Goal: Task Accomplishment & Management: Complete application form

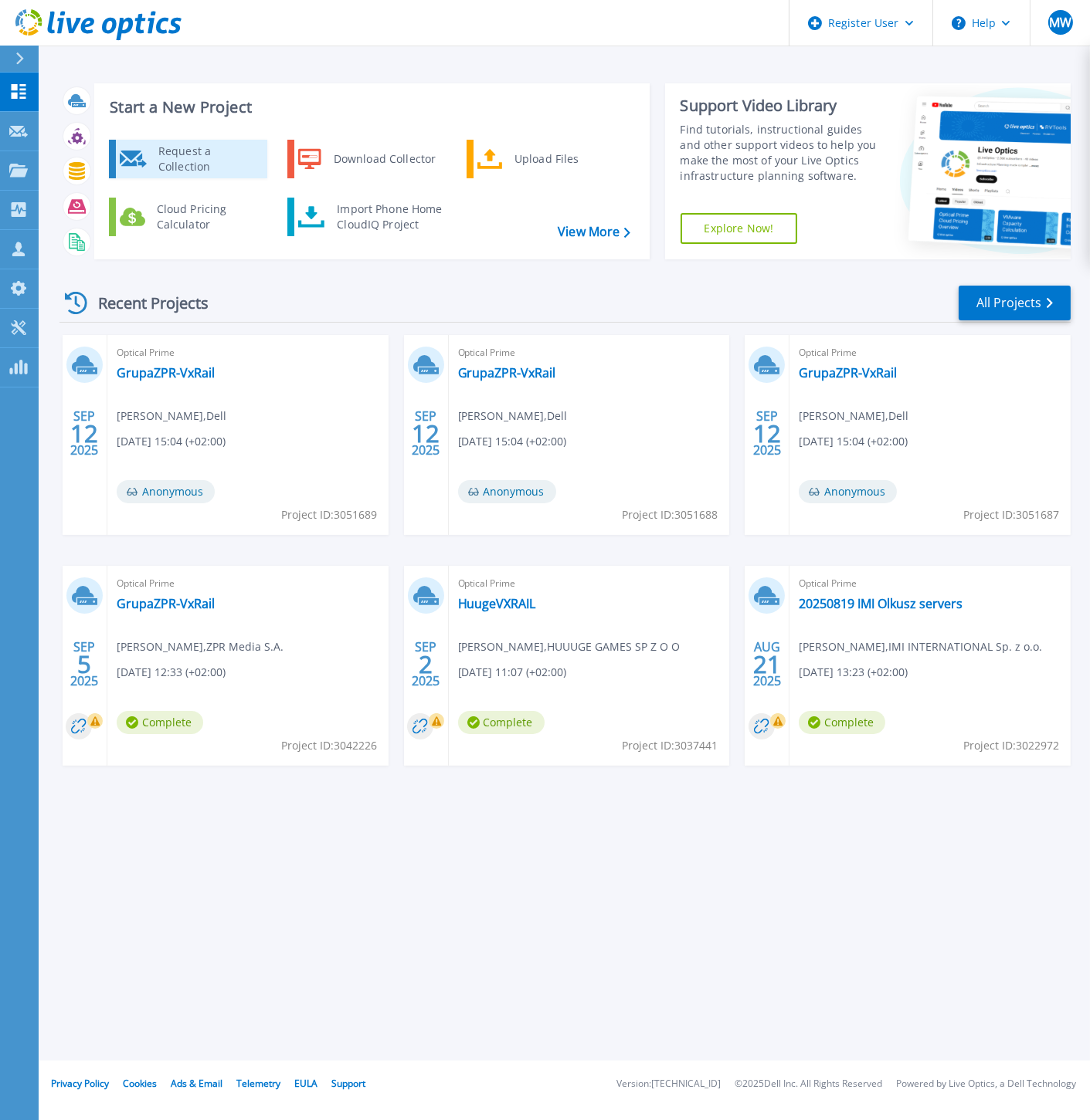
click at [225, 149] on div "Request a Collection" at bounding box center [207, 159] width 113 height 30
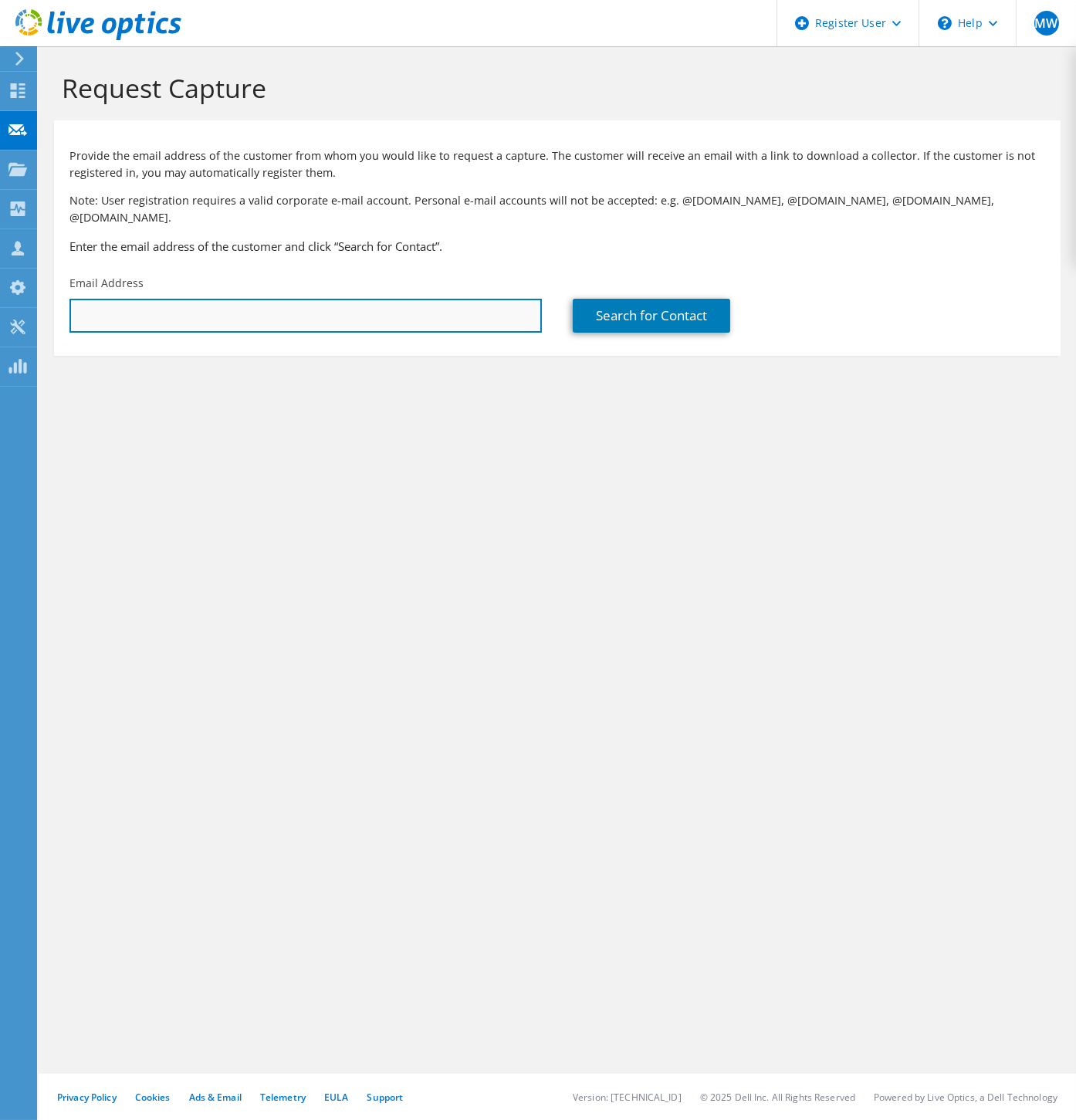
click at [321, 300] on input "text" at bounding box center [305, 316] width 472 height 34
paste input "[EMAIL_ADDRESS][PERSON_NAME][DOMAIN_NAME]"
type input "roman.dubicki@nowaera.pl"
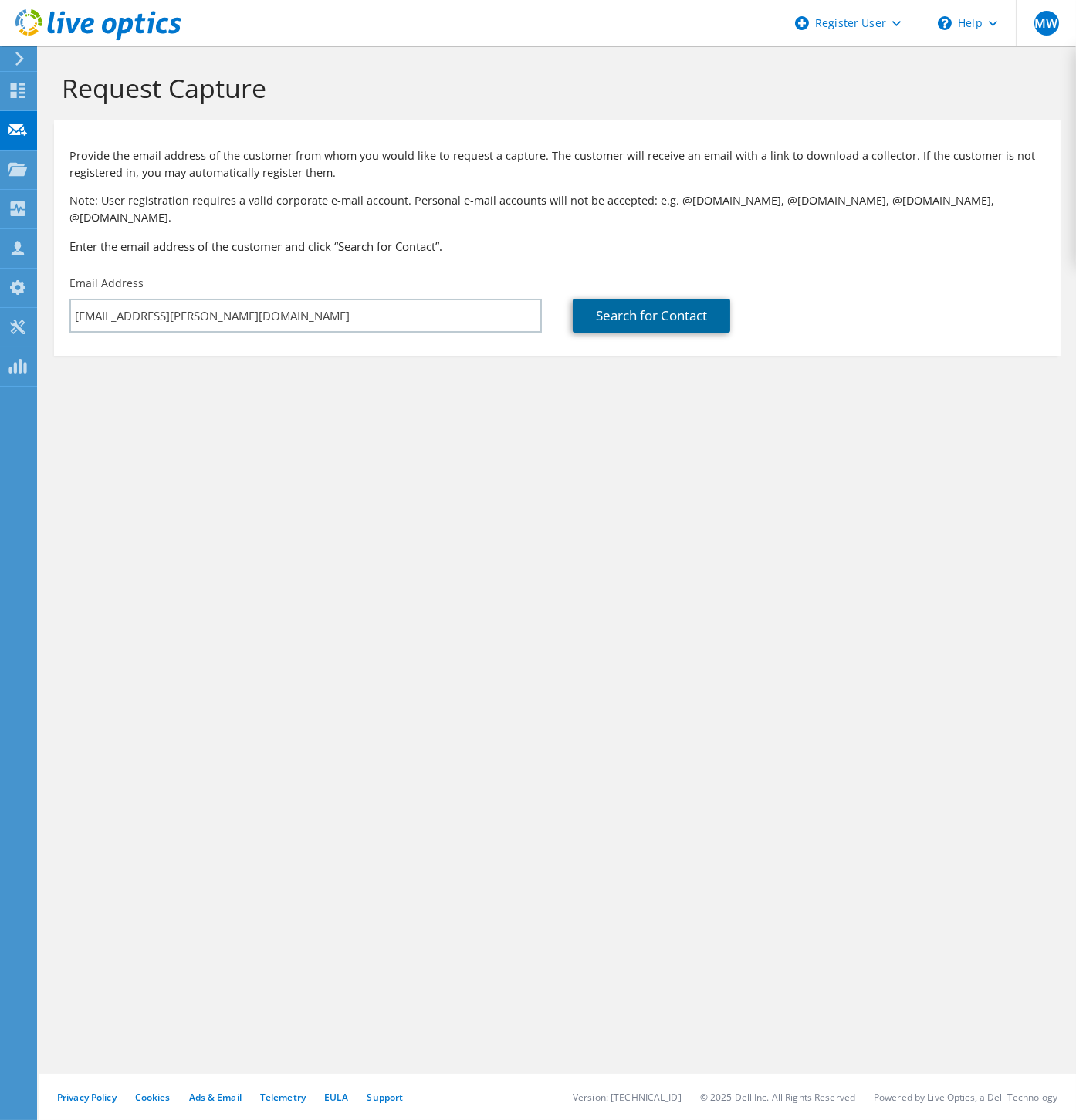
click at [643, 302] on link "Search for Contact" at bounding box center [652, 316] width 158 height 34
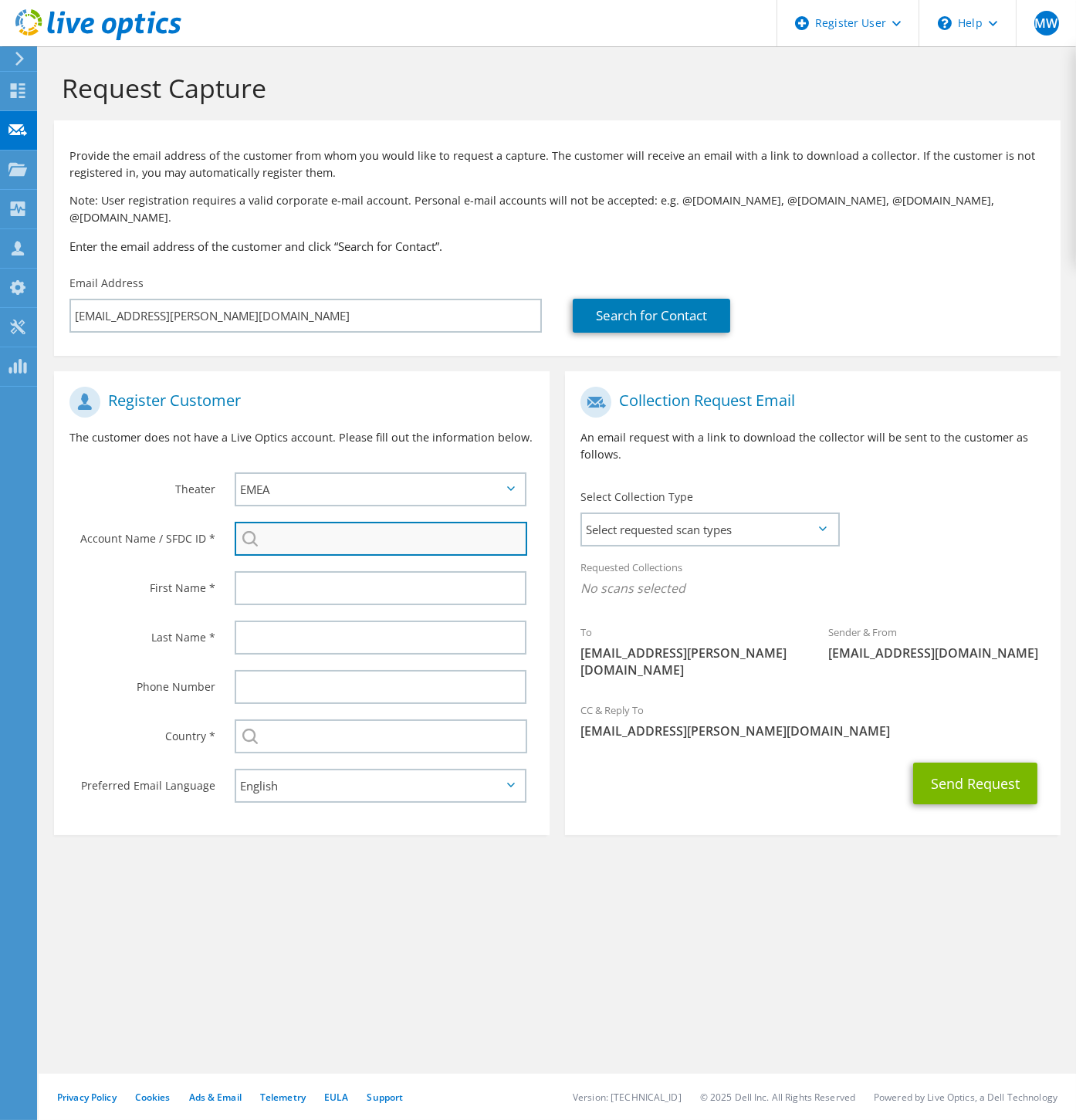
click at [298, 527] on input "search" at bounding box center [380, 539] width 293 height 34
click at [306, 541] on li "Nowa Era Sp. z o.o. : 3370111345" at bounding box center [323, 550] width 177 height 18
type input "Nowa Era Sp. z o.o. : 3370111345"
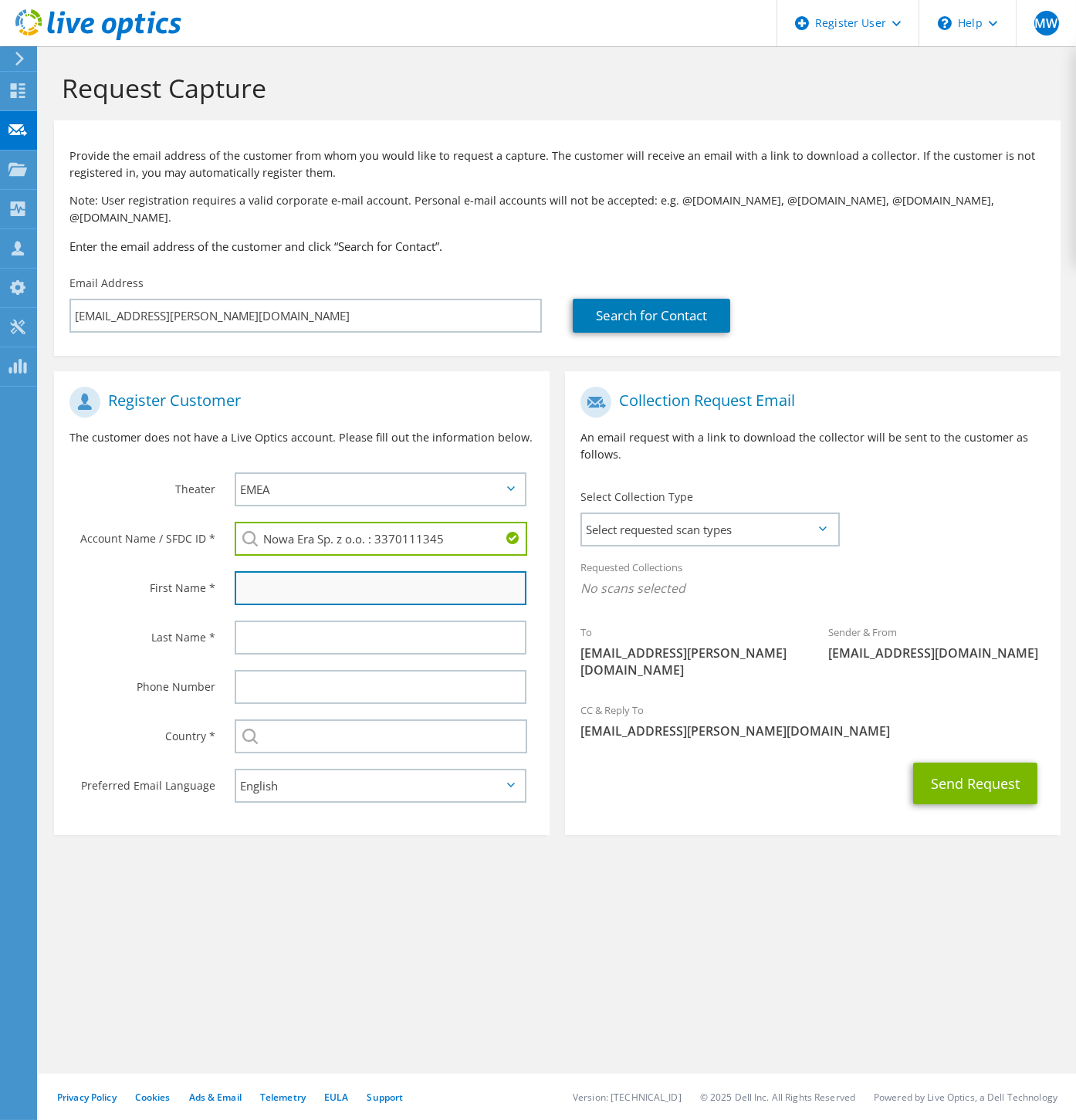
click at [308, 571] on input "text" at bounding box center [380, 588] width 292 height 34
type input "Roman"
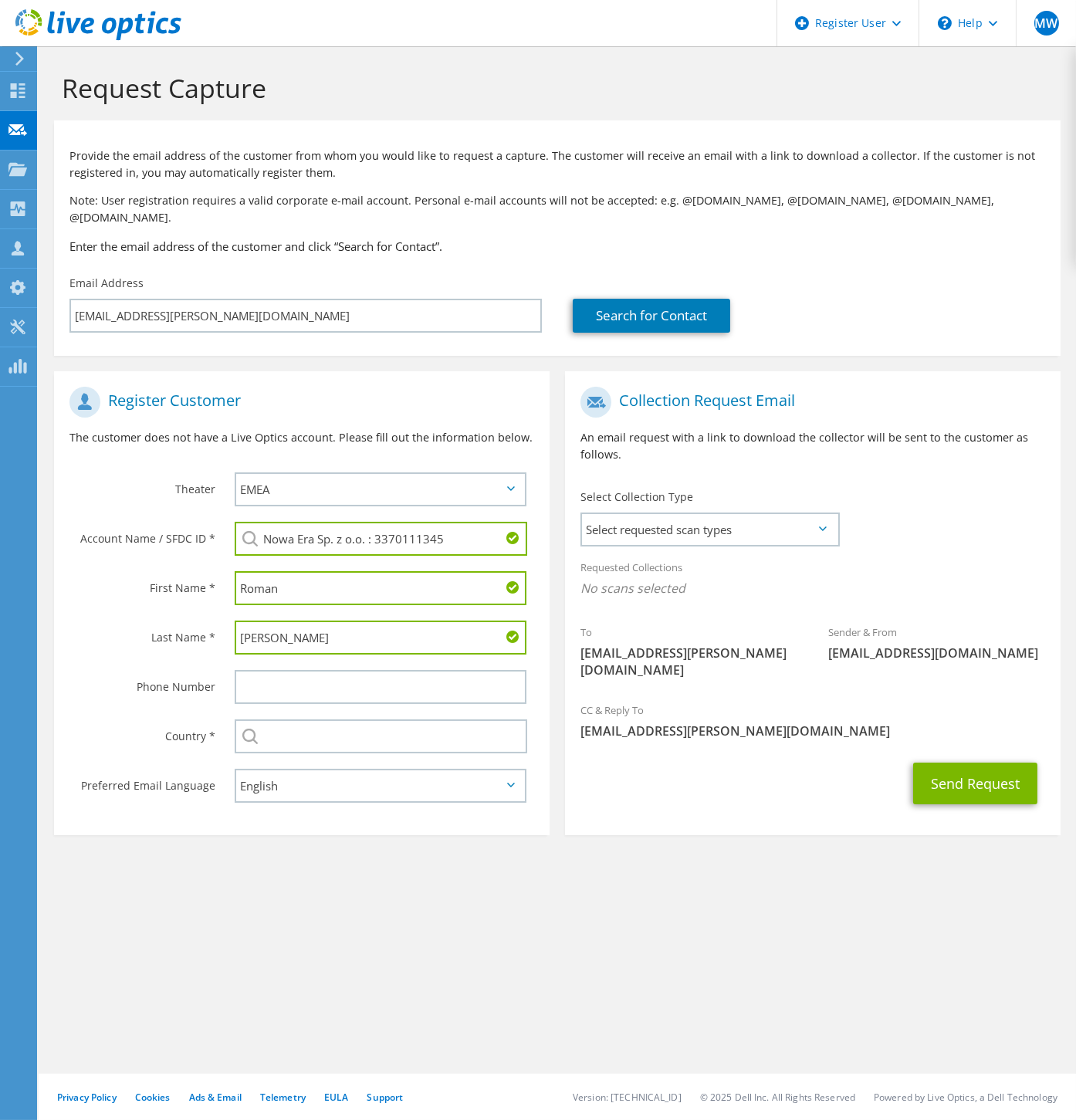
type input "Dubicki"
type input "Poland"
click at [730, 801] on section "Collection Request Email An email request with a link to download the collector…" at bounding box center [812, 602] width 496 height 464
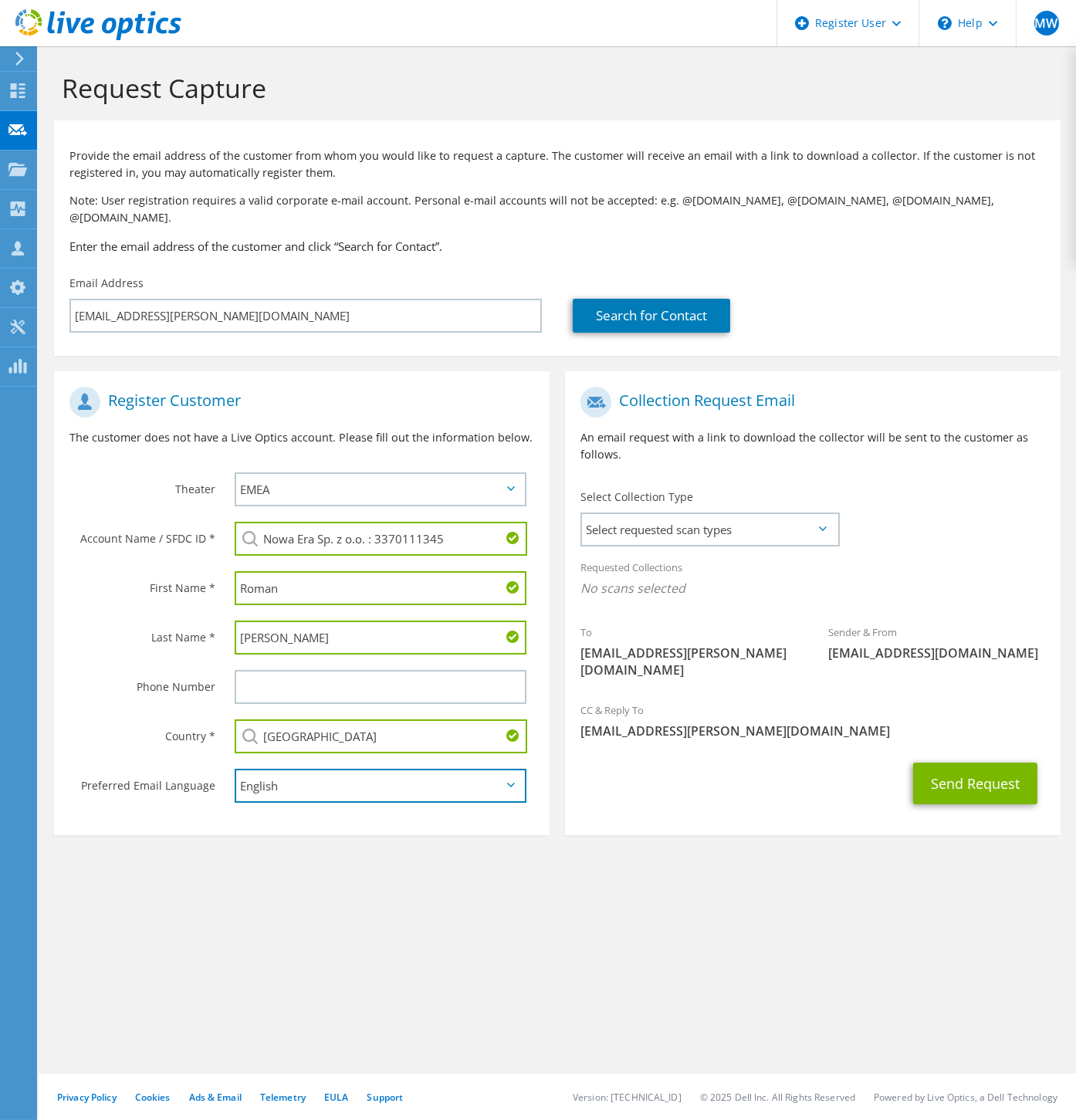
click at [271, 769] on select "English Deutsch Español Français Italiano Polski Português Русский 한국어 中文 日本語" at bounding box center [380, 785] width 292 height 34
select select "pl-PL"
click at [234, 769] on select "English Deutsch Español Français Italiano Polski Português Русский 한국어 中文 日本語" at bounding box center [380, 785] width 292 height 34
click at [652, 514] on span "Select requested scan types" at bounding box center [710, 529] width 256 height 30
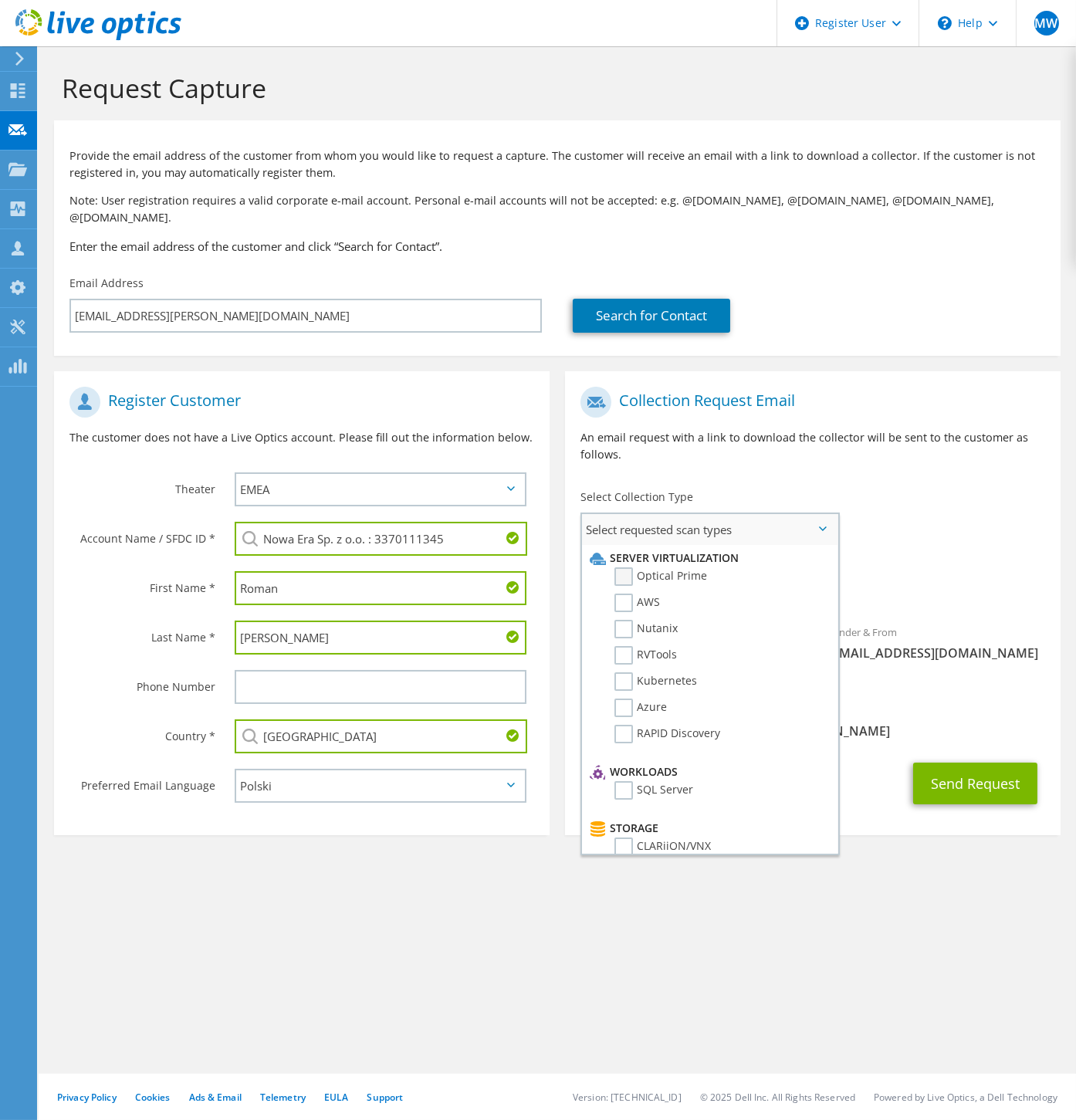
click at [650, 567] on label "Optical Prime" at bounding box center [661, 577] width 92 height 18
click at [0, 0] on input "Optical Prime" at bounding box center [0, 0] width 0 height 0
click at [601, 888] on section "Request Capture Provide the email address of the customer from whom you would l…" at bounding box center [557, 482] width 1038 height 871
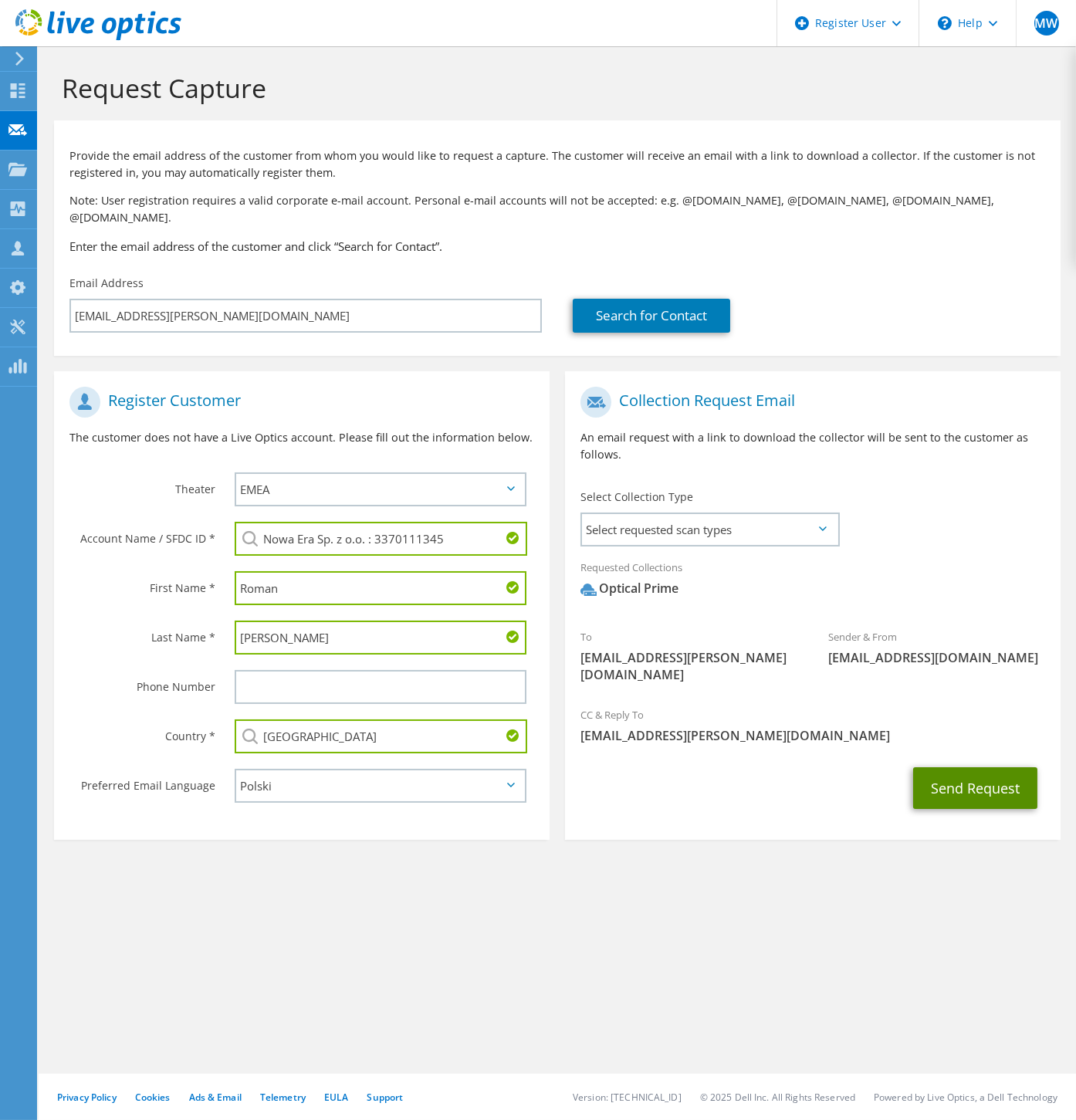
click at [1010, 768] on button "Send Request" at bounding box center [975, 788] width 125 height 42
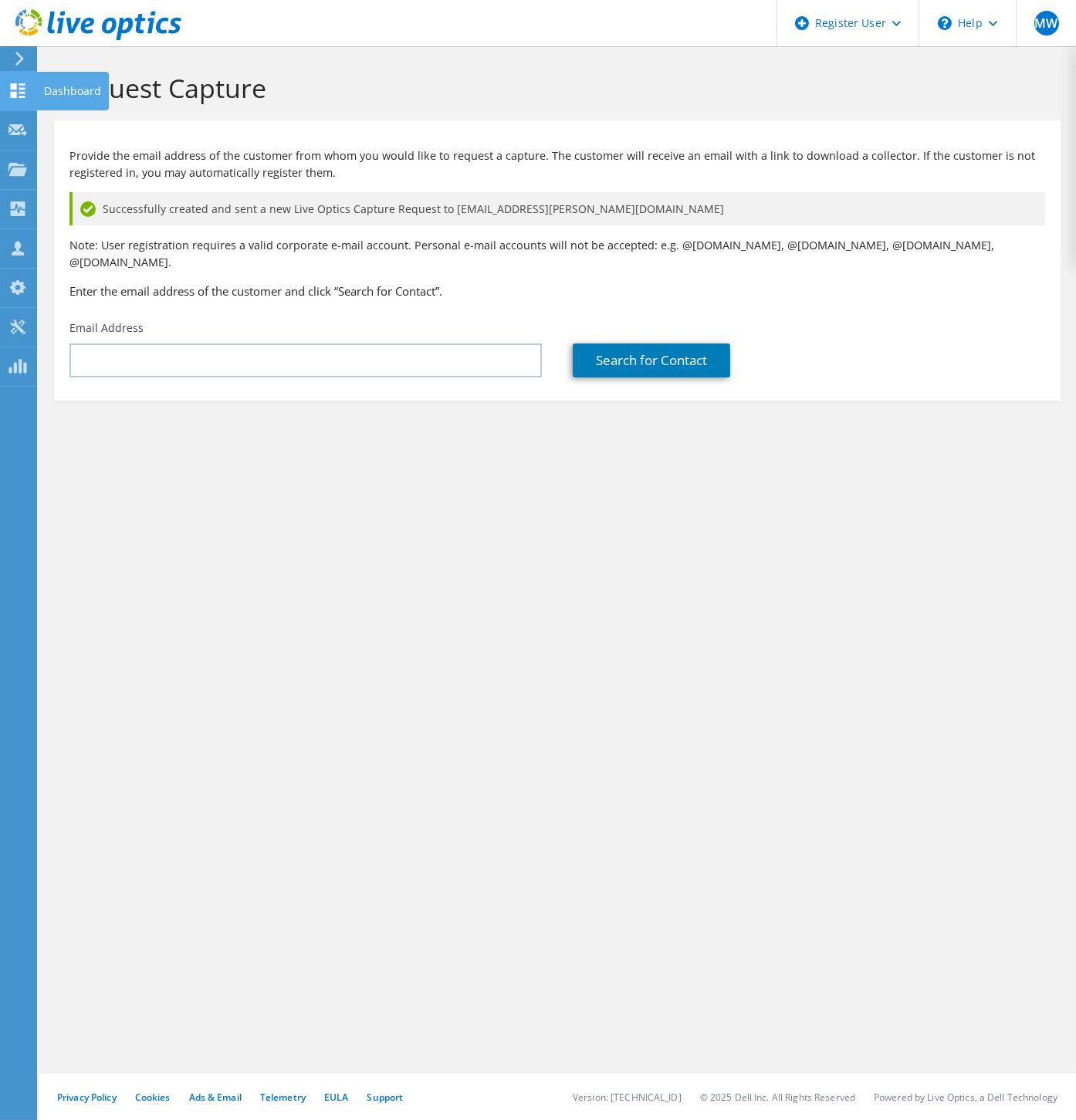
click at [11, 83] on use at bounding box center [18, 90] width 15 height 15
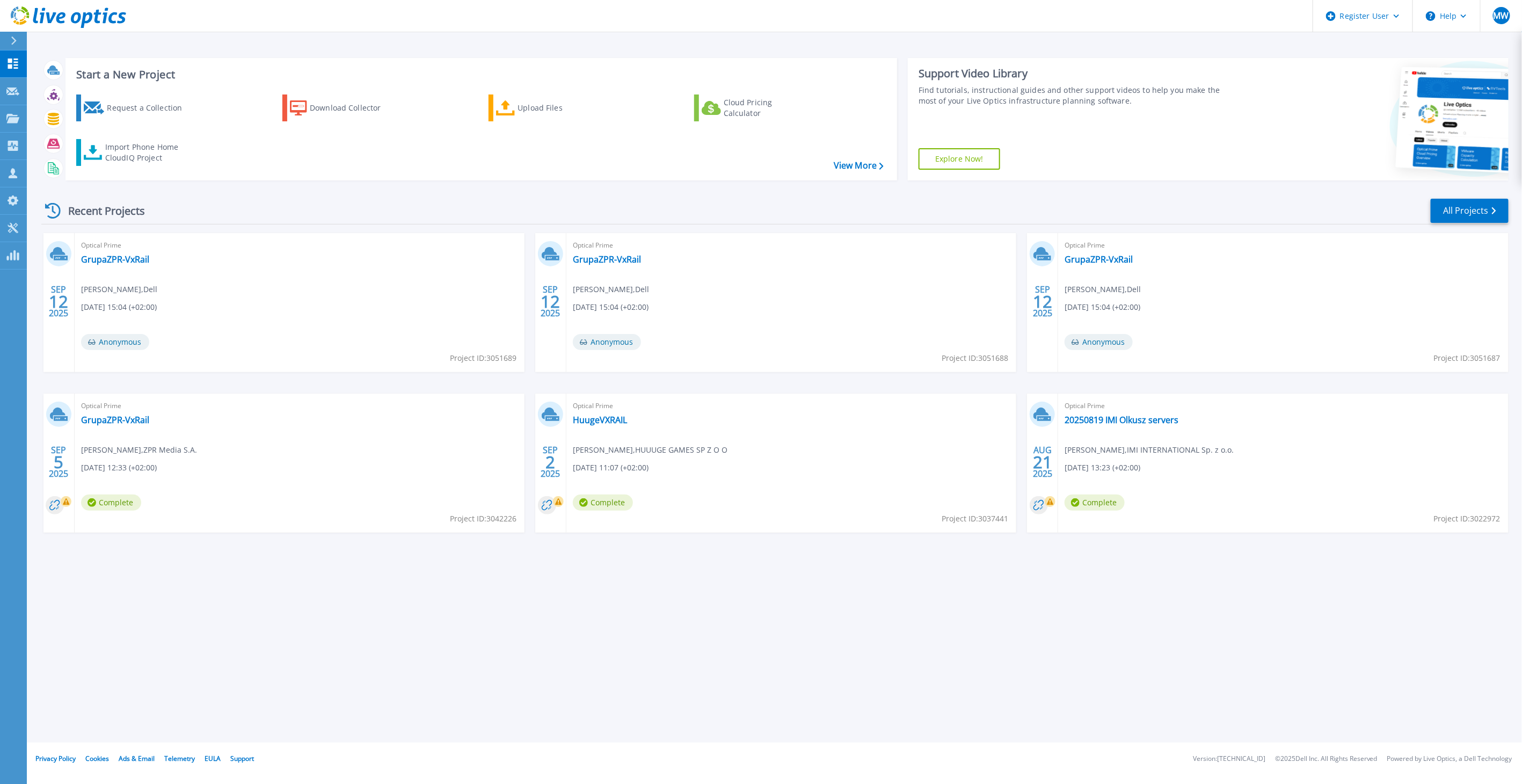
click at [566, 722] on div "Start a New Project Request a Collection Download Collector Upload Files Cloud …" at bounding box center [774, 371] width 1495 height 742
click at [47, 115] on icon at bounding box center [53, 119] width 12 height 12
click at [497, 643] on div "Start a New Project Request a Collection Download Collector Upload Files Cloud …" at bounding box center [774, 371] width 1495 height 742
click at [87, 261] on link "NowaEra" at bounding box center [99, 259] width 37 height 11
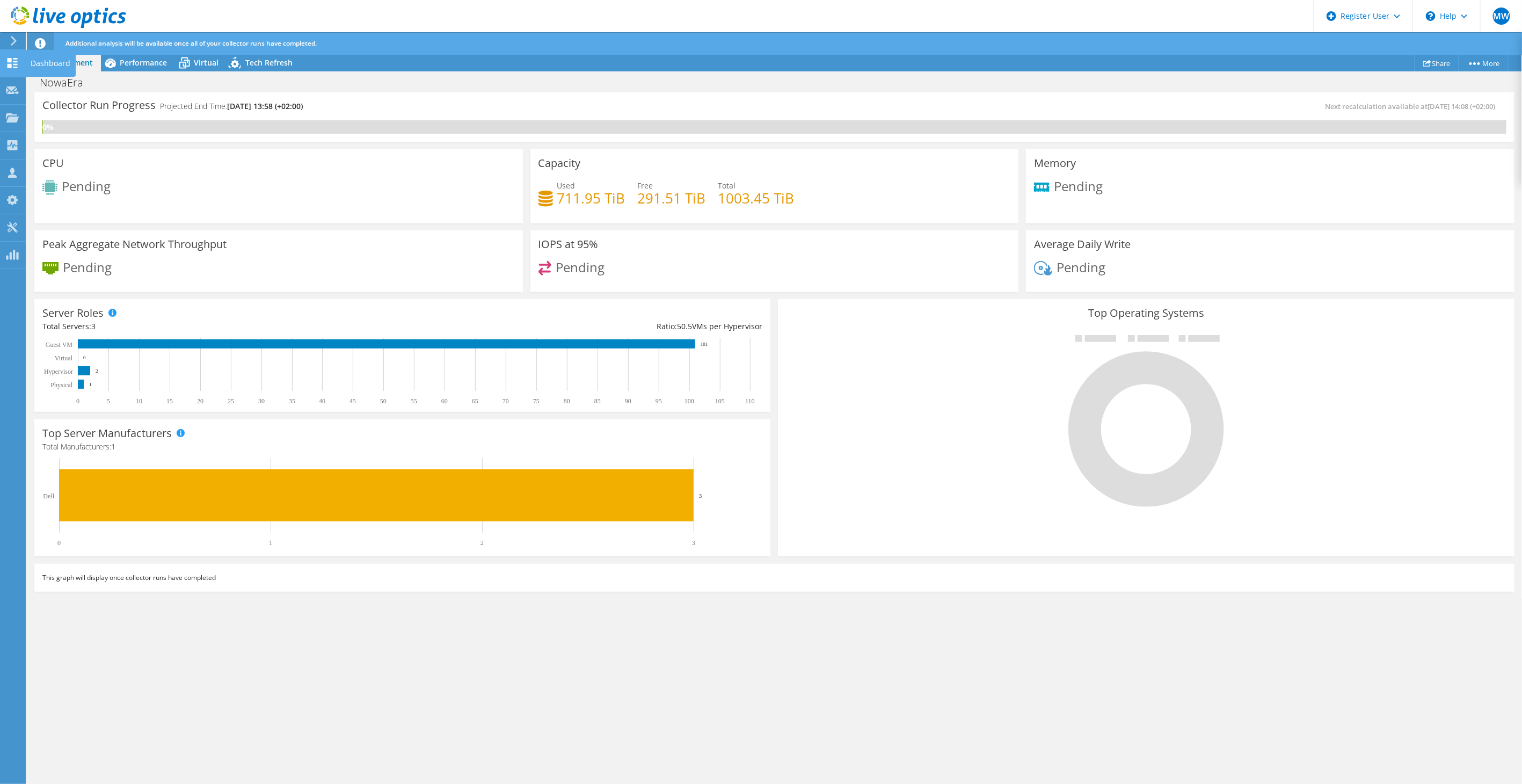
click at [12, 65] on use at bounding box center [13, 63] width 10 height 10
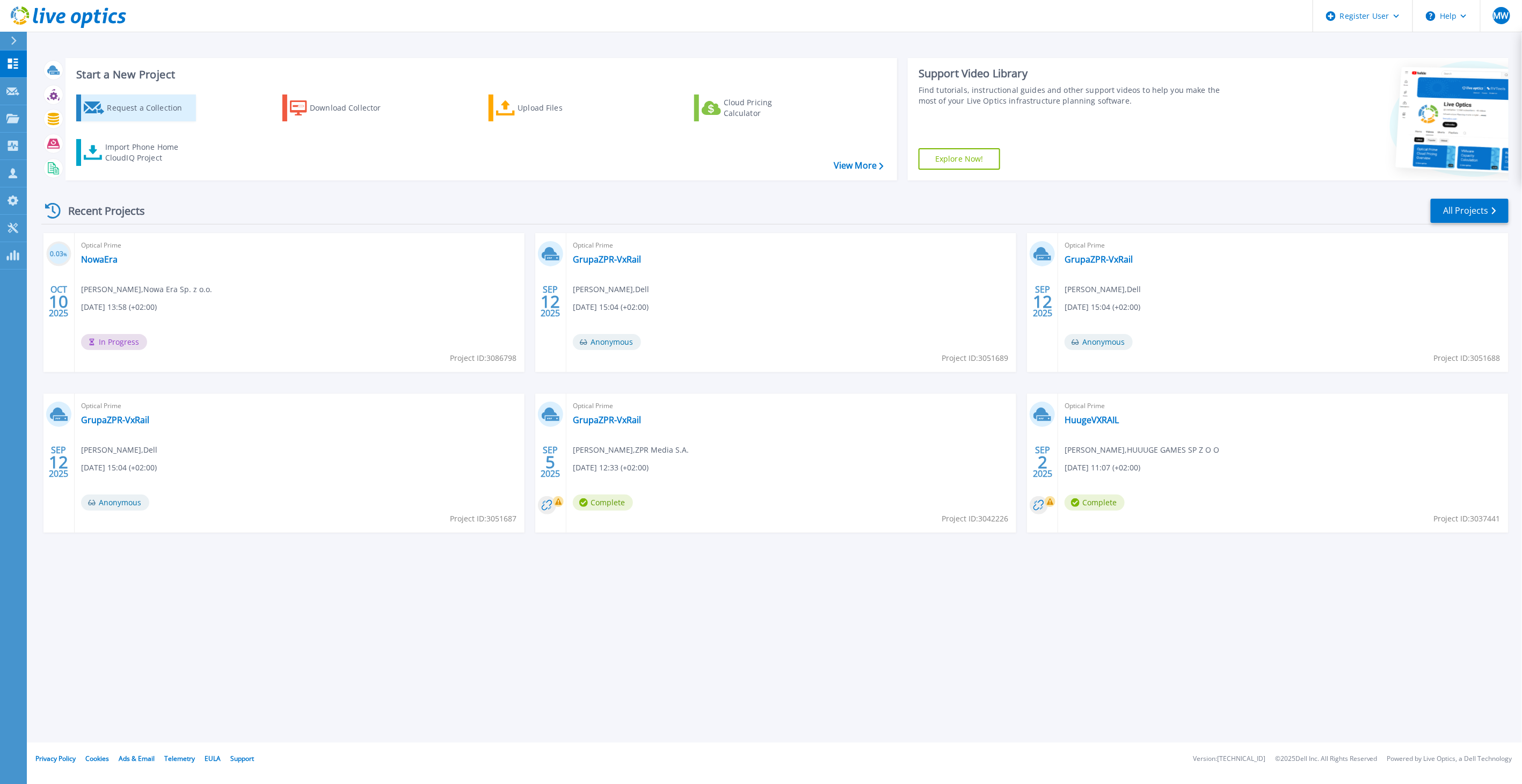
click at [132, 107] on div "Request a Collection" at bounding box center [150, 107] width 86 height 21
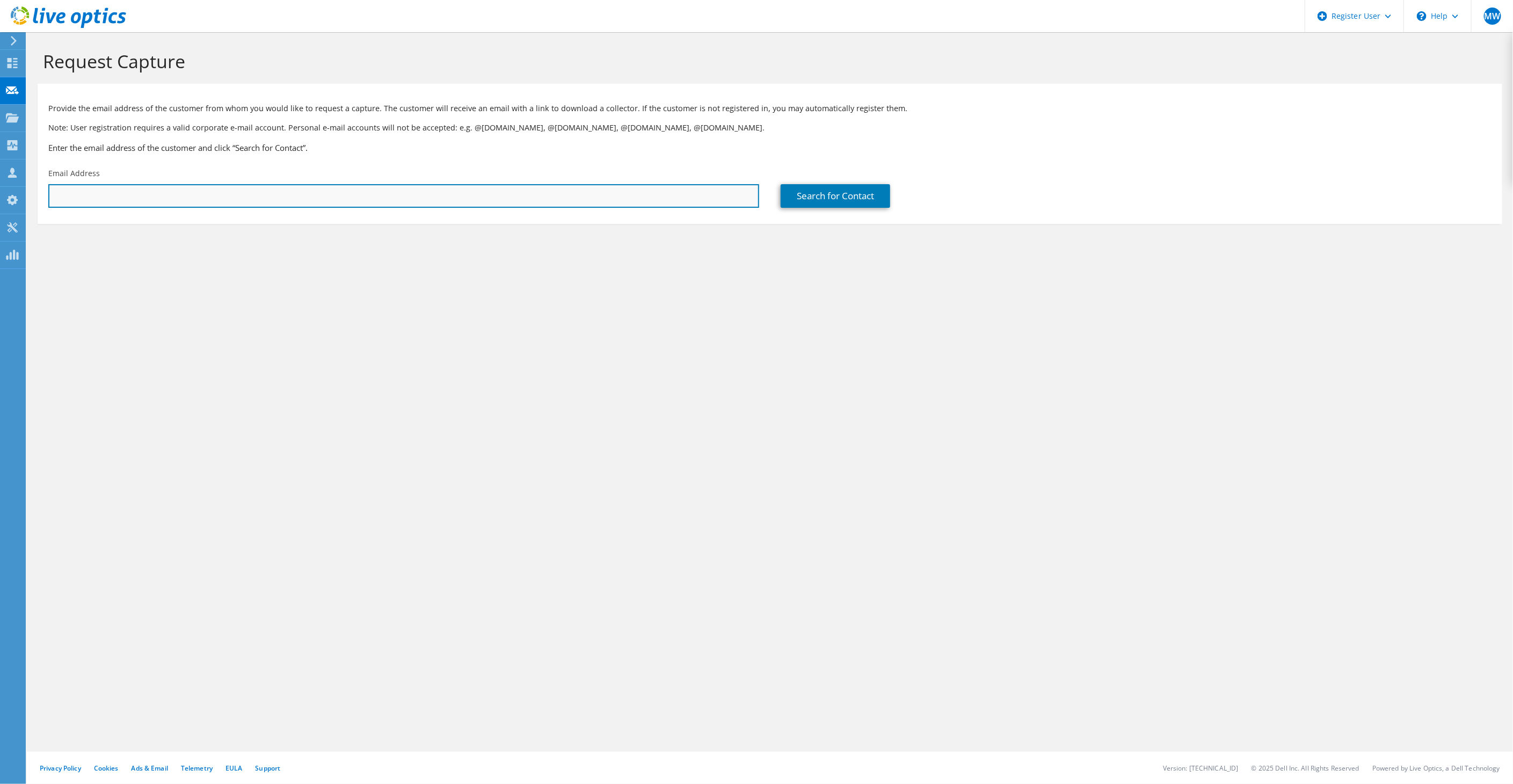
click at [173, 199] on input "text" at bounding box center [404, 196] width 711 height 24
type input "roman.dubicki@nowaera.pl"
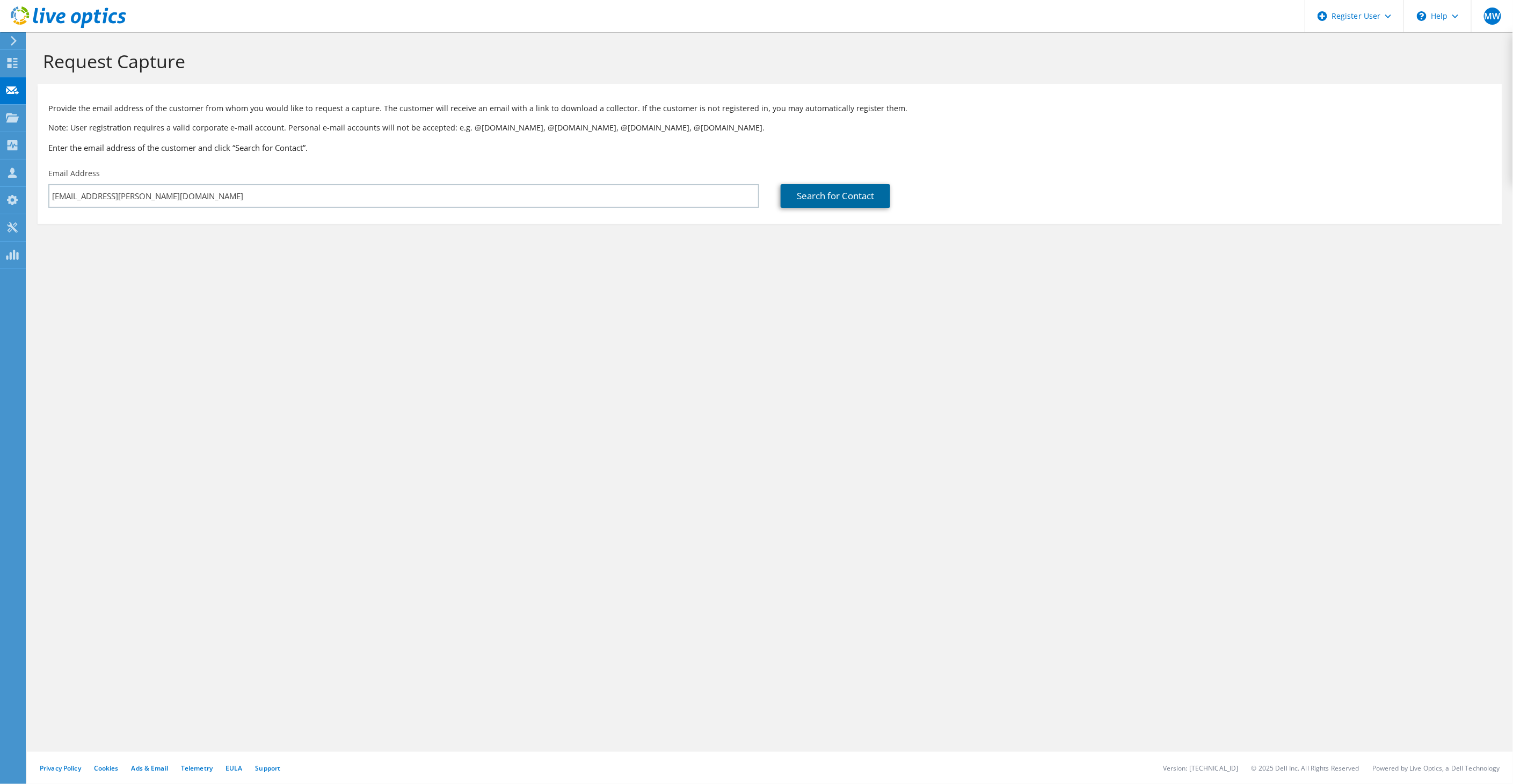
click at [819, 189] on link "Search for Contact" at bounding box center [835, 196] width 110 height 24
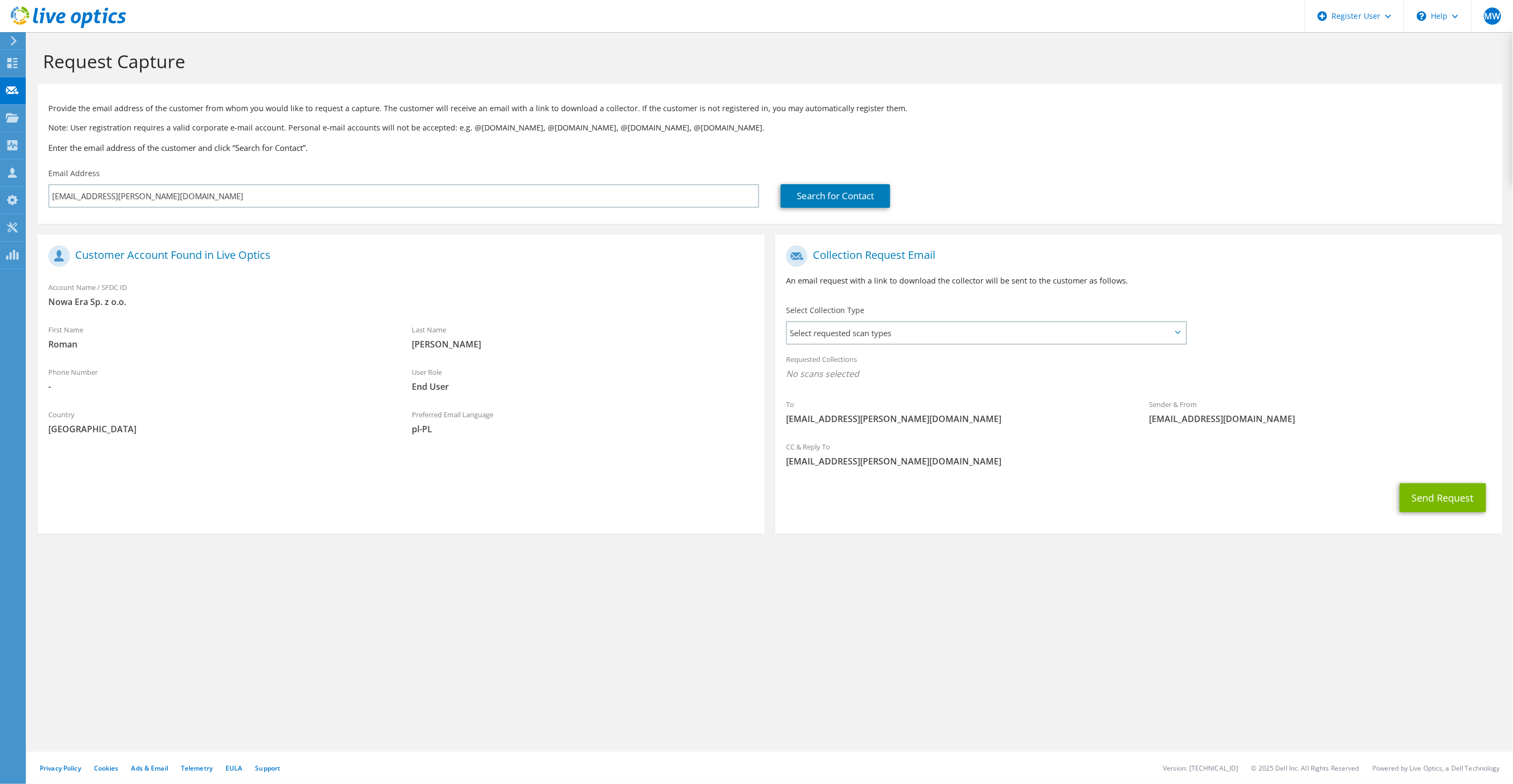
click at [903, 318] on div "Select Collection Type Select requested scan types Server Virtualization Optica…" at bounding box center [987, 323] width 403 height 38
click at [907, 333] on span "Select requested scan types" at bounding box center [986, 332] width 398 height 21
click at [857, 636] on div "Request Capture Provide the email address of the customer from whom you would l…" at bounding box center [770, 407] width 1486 height 751
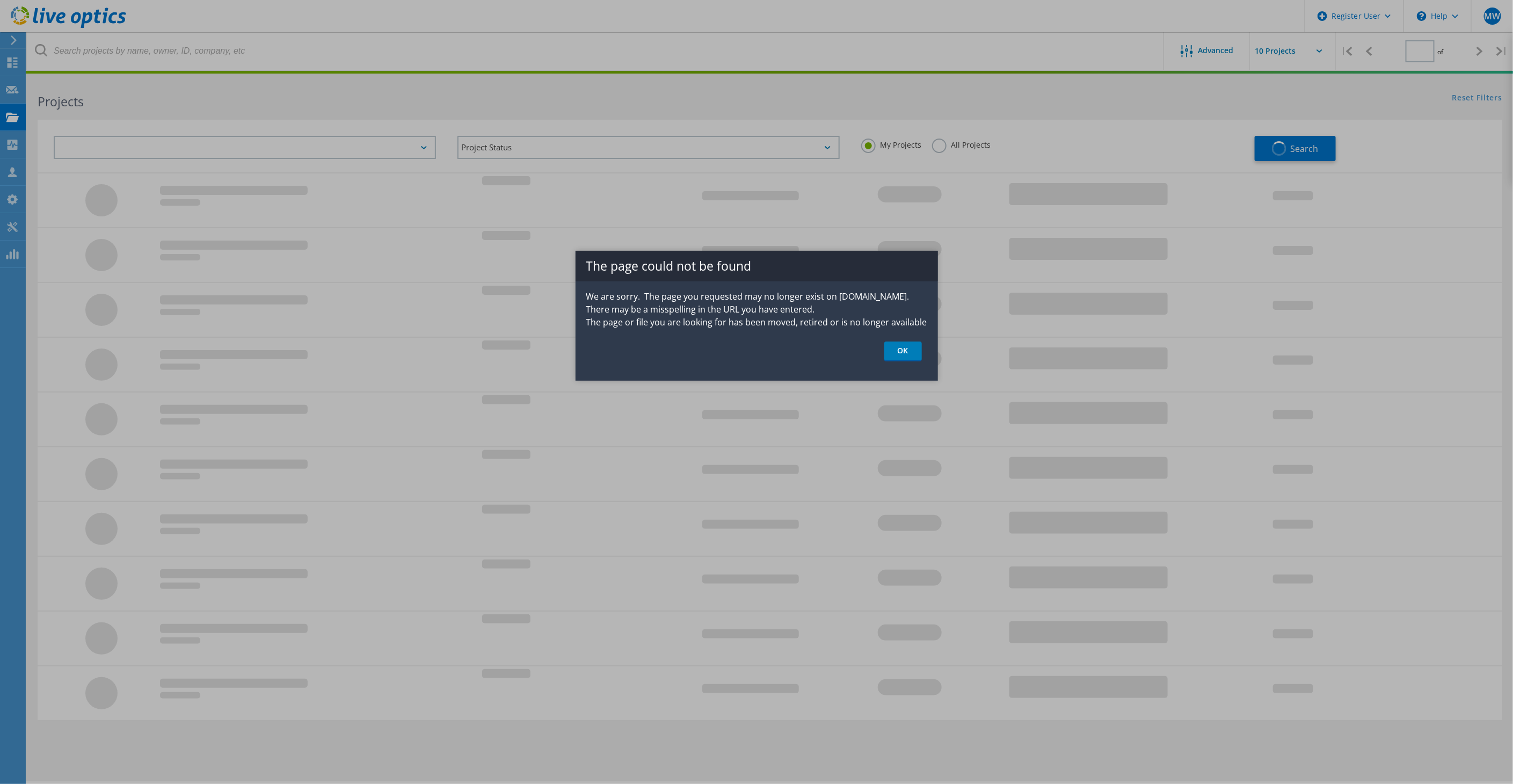
type input "1"
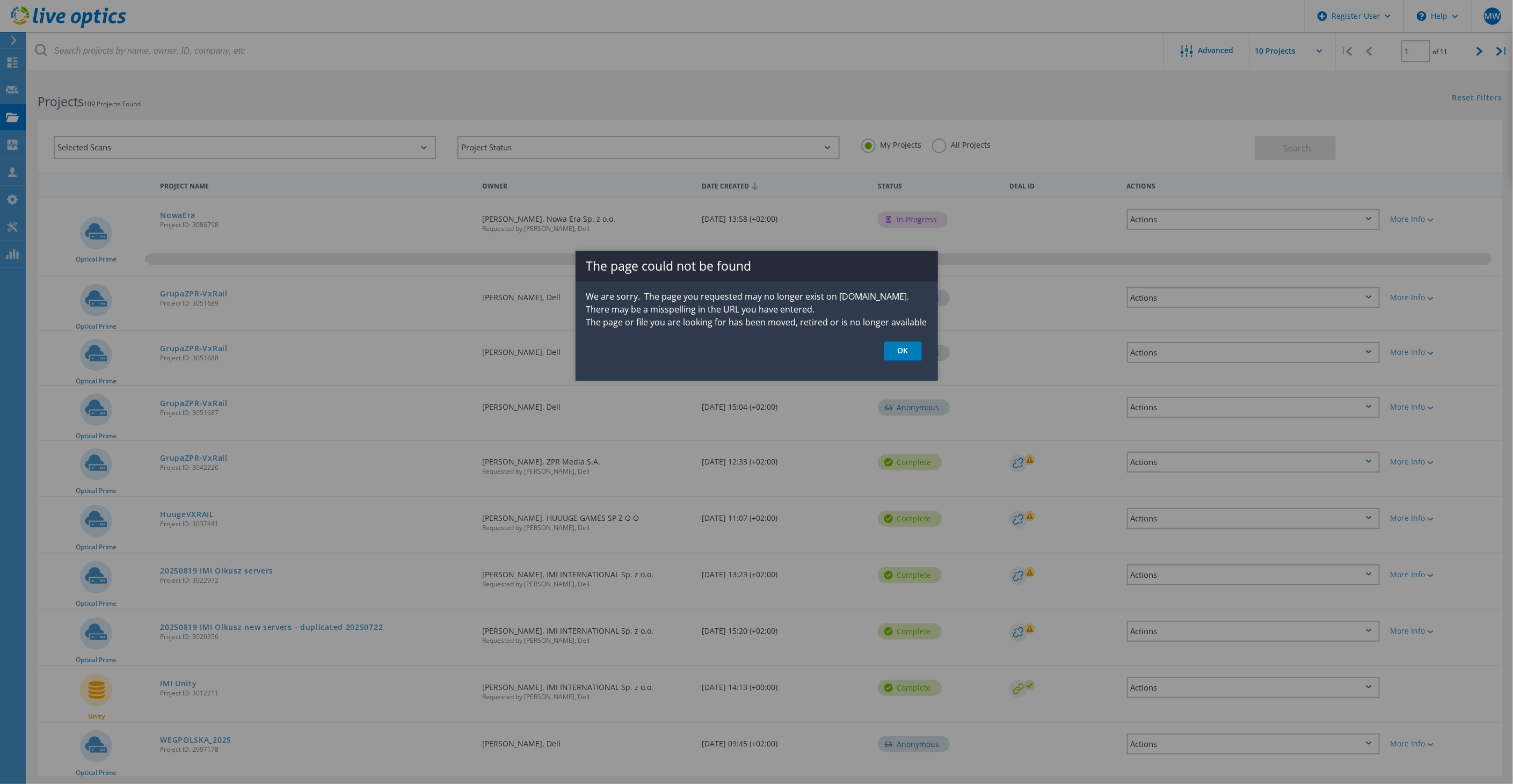
click at [83, 223] on div at bounding box center [756, 392] width 1513 height 784
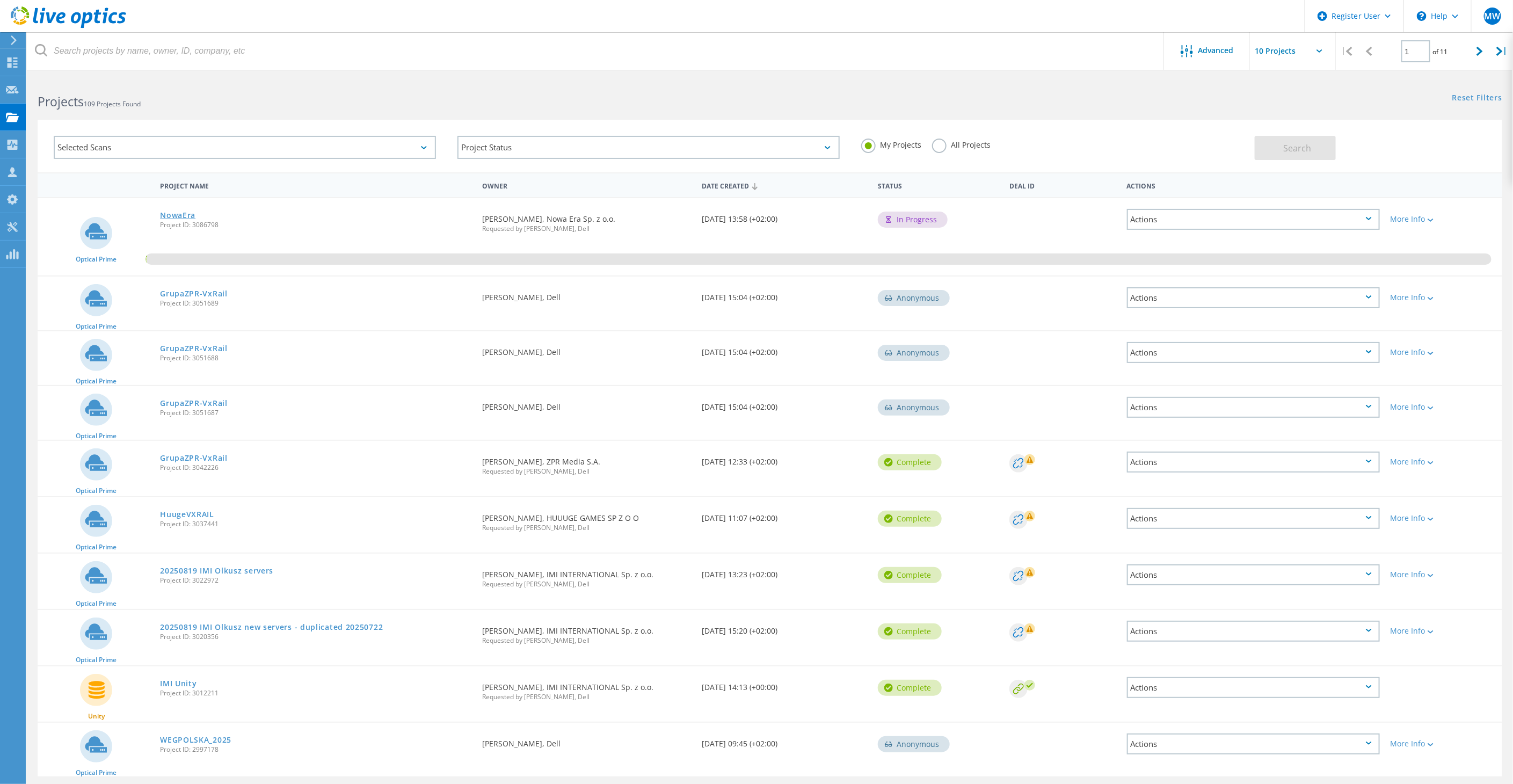
click at [178, 212] on link "NowaEra" at bounding box center [177, 216] width 35 height 8
